Goal: Transaction & Acquisition: Purchase product/service

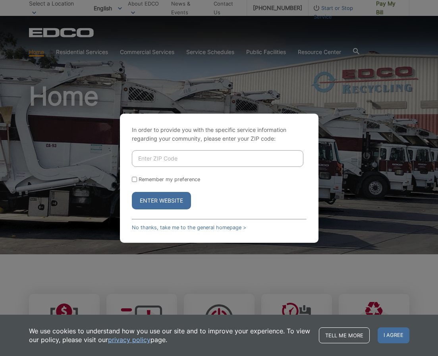
click at [147, 157] on input "Enter ZIP Code" at bounding box center [217, 158] width 171 height 17
type input "91941"
click at [133, 177] on input "Remember my preference" at bounding box center [134, 179] width 5 height 5
checkbox input "true"
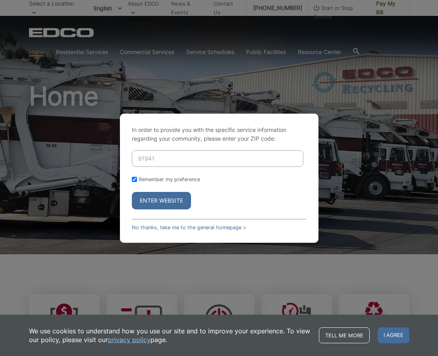
click at [180, 200] on button "Enter Website" at bounding box center [161, 200] width 59 height 17
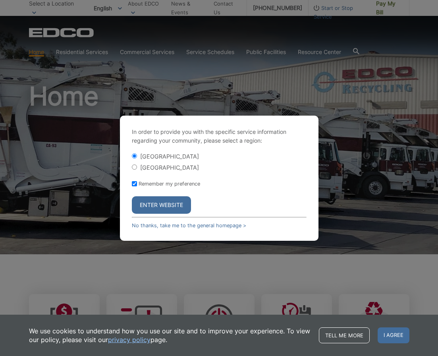
click at [134, 166] on input "[GEOGRAPHIC_DATA]" at bounding box center [134, 166] width 5 height 5
radio input "true"
click at [164, 204] on button "Enter Website" at bounding box center [161, 204] width 59 height 17
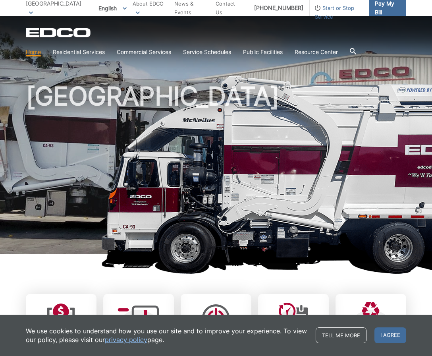
click at [383, 8] on span "Pay My Bill" at bounding box center [387, 7] width 25 height 17
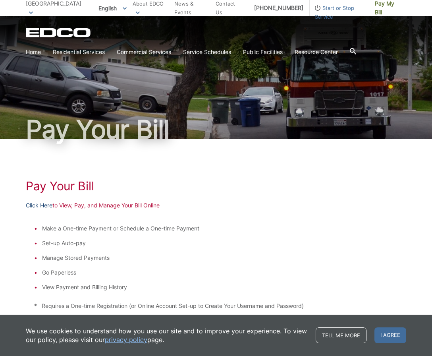
click at [34, 206] on link "Click Here" at bounding box center [39, 205] width 27 height 9
